Goal: Find specific page/section: Find specific page/section

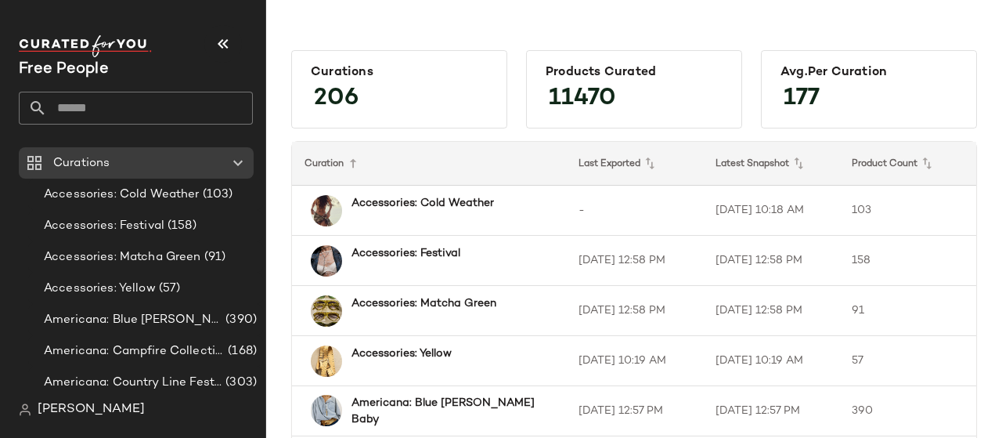
click at [80, 101] on input "text" at bounding box center [150, 108] width 206 height 33
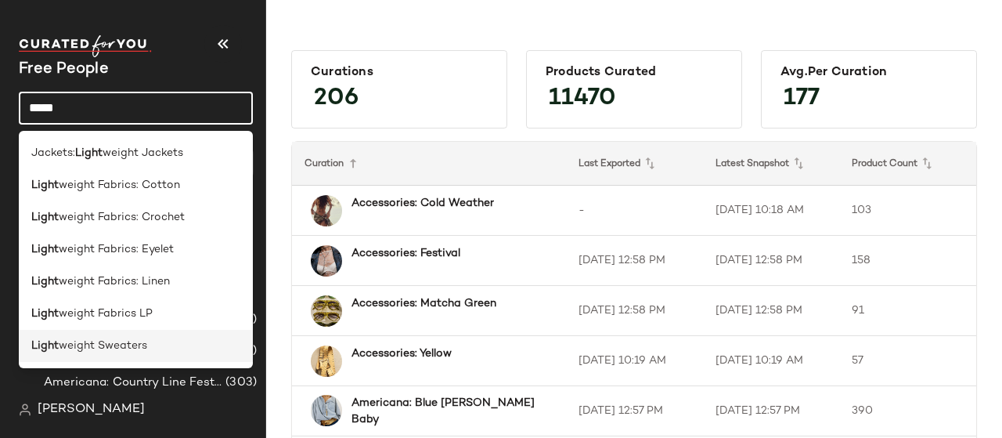
type input "*****"
click at [142, 345] on span "weight Sweaters" at bounding box center [103, 345] width 88 height 16
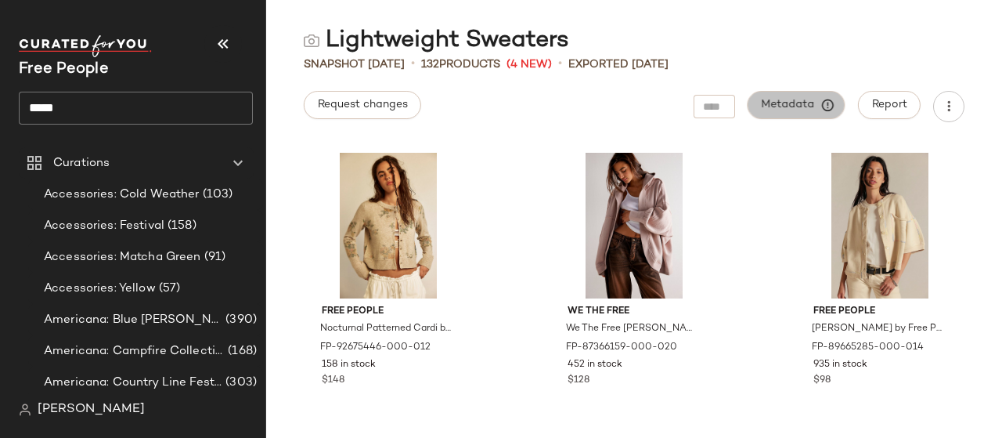
click at [798, 101] on span "Metadata" at bounding box center [796, 105] width 71 height 14
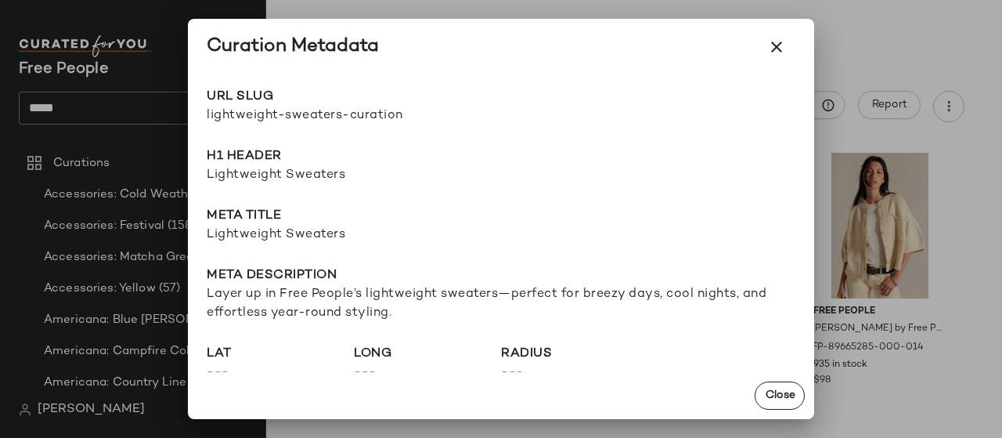
click at [375, 117] on span "lightweight-sweaters-curation" at bounding box center [354, 115] width 294 height 19
copy div "lightweight-sweaters-curation Go to Shop"
